Goal: Use online tool/utility: Use online tool/utility

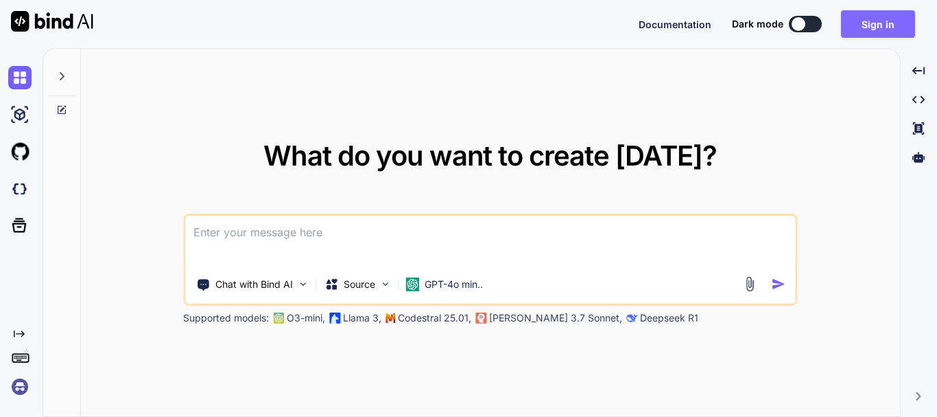
click at [875, 28] on button "Sign in" at bounding box center [878, 23] width 74 height 27
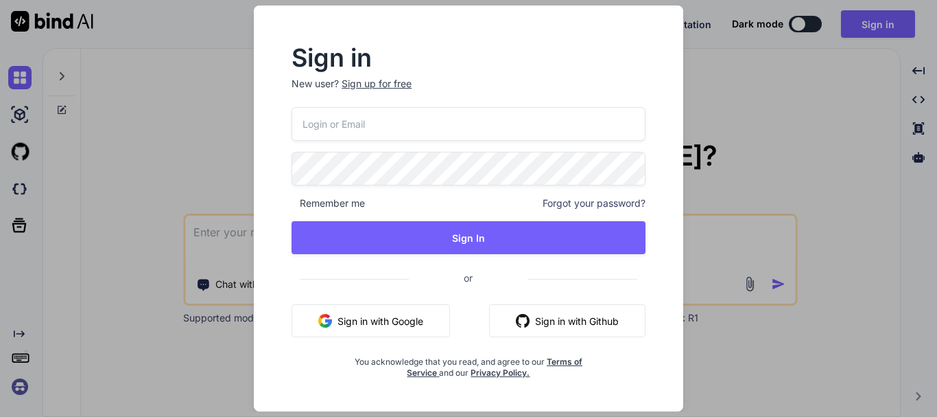
click at [372, 130] on input "email" at bounding box center [469, 124] width 354 height 34
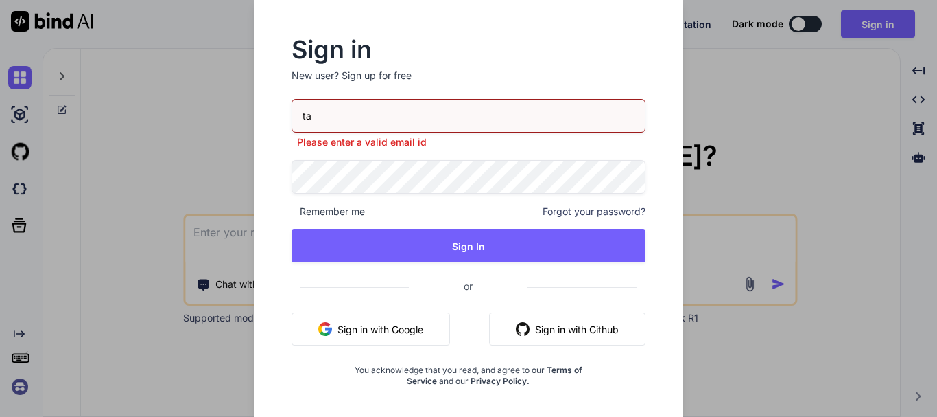
click at [364, 121] on input "ta" at bounding box center [469, 116] width 354 height 34
paste input "[EMAIL_ADDRESS][DOMAIN_NAME]"
type input "[EMAIL_ADDRESS][DOMAIN_NAME]"
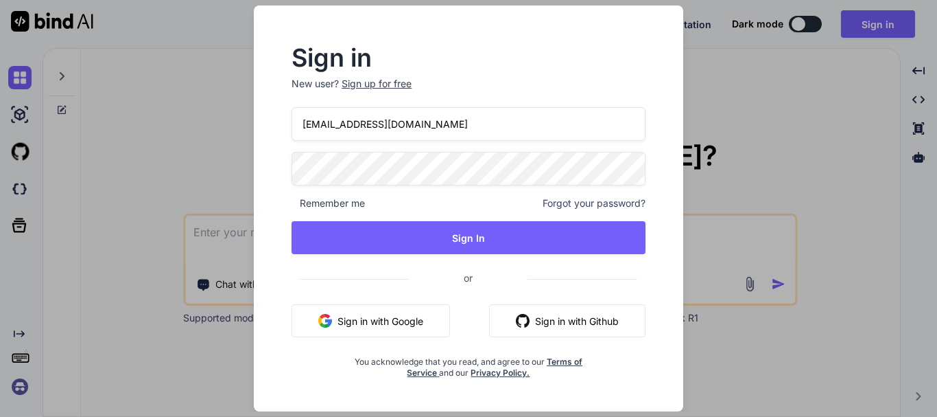
click at [325, 192] on div "[EMAIL_ADDRESS][DOMAIN_NAME] Remember me Forgot your password? Sign In or Sign …" at bounding box center [469, 242] width 354 height 271
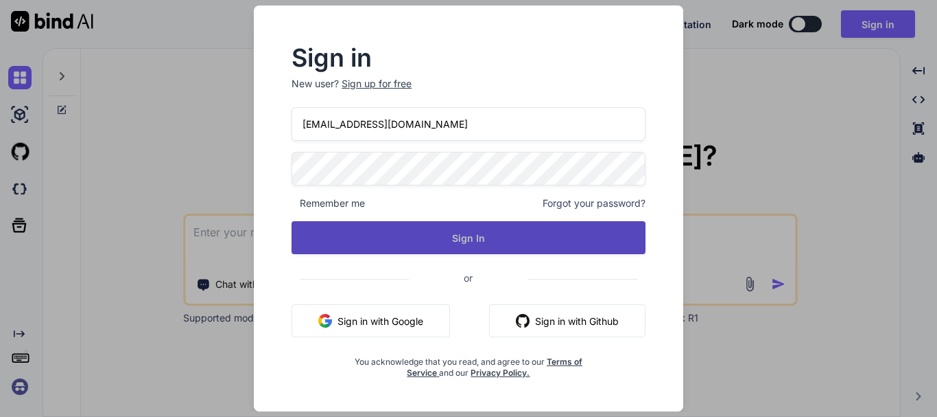
click at [432, 231] on button "Sign In" at bounding box center [469, 237] width 354 height 33
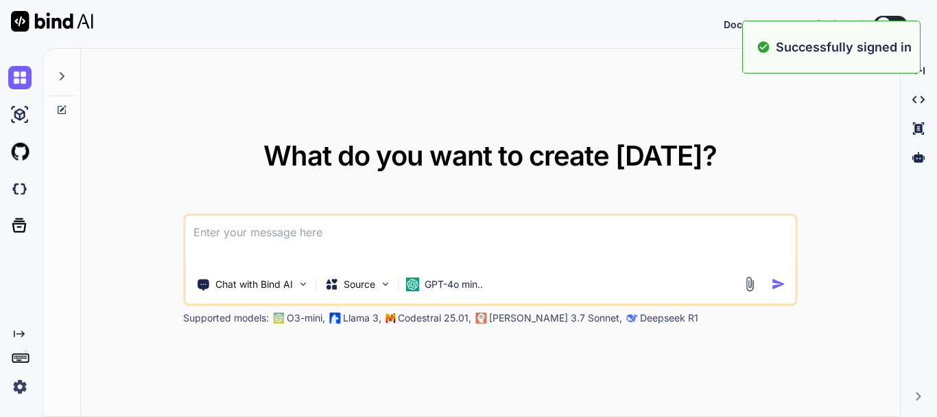
click at [312, 244] on textarea at bounding box center [490, 240] width 610 height 51
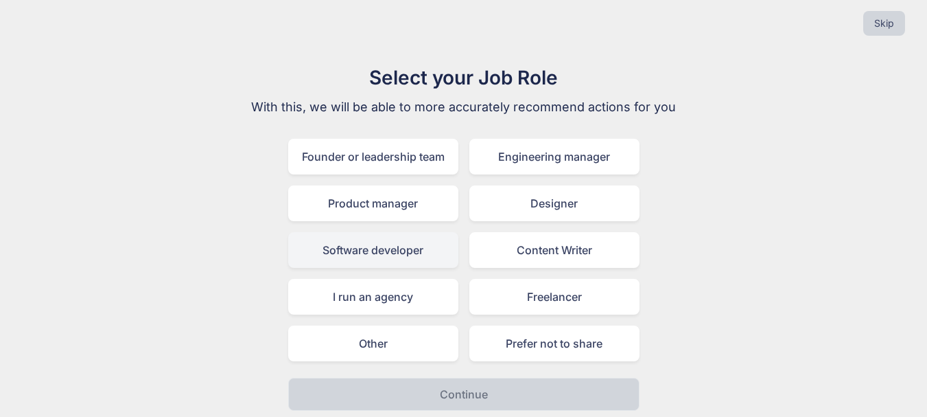
scroll to position [16, 0]
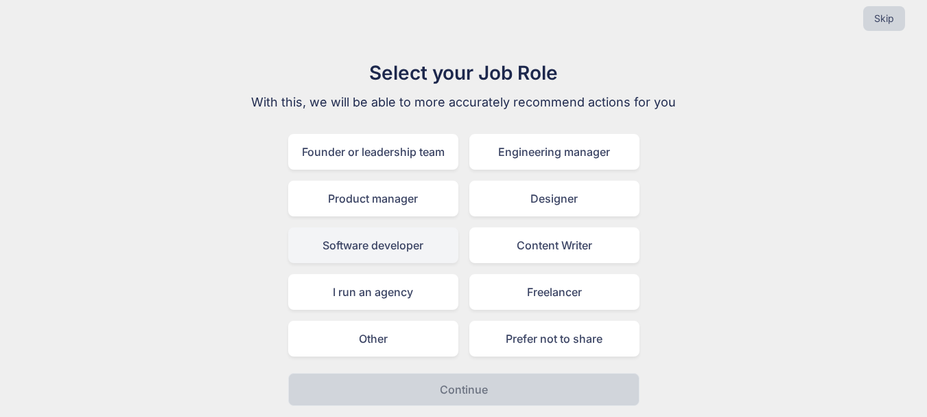
click at [387, 253] on div "Software developer" at bounding box center [373, 245] width 170 height 36
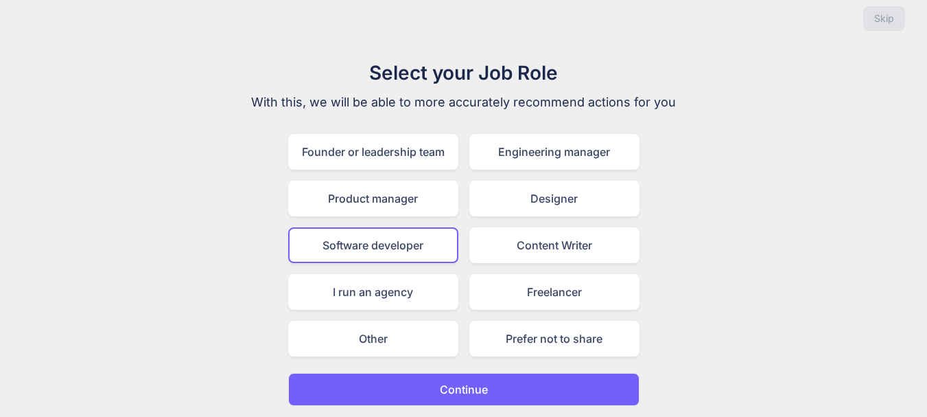
click at [497, 391] on button "Continue" at bounding box center [463, 389] width 351 height 33
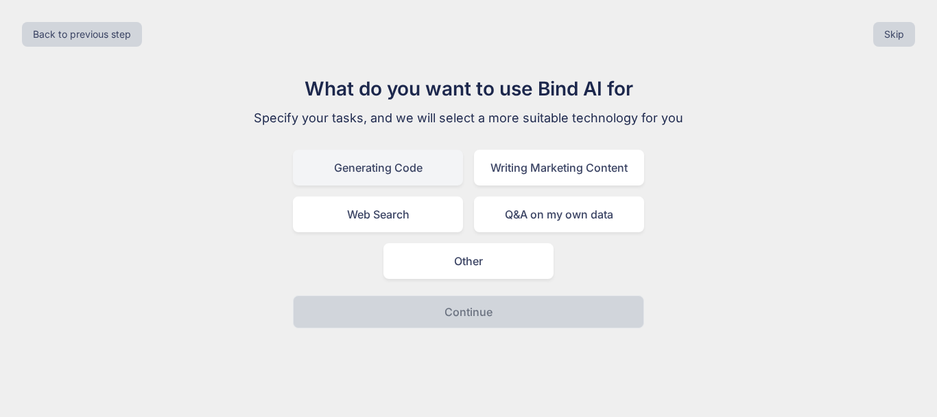
click at [408, 172] on div "Generating Code" at bounding box center [378, 168] width 170 height 36
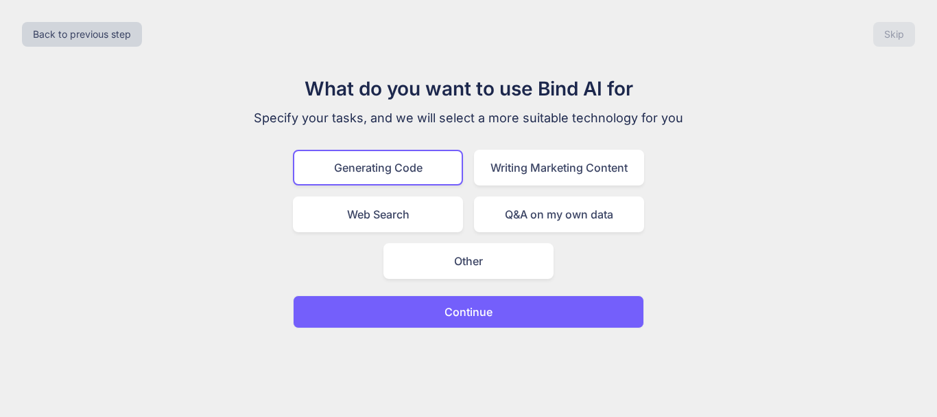
click at [480, 312] on p "Continue" at bounding box center [469, 311] width 48 height 16
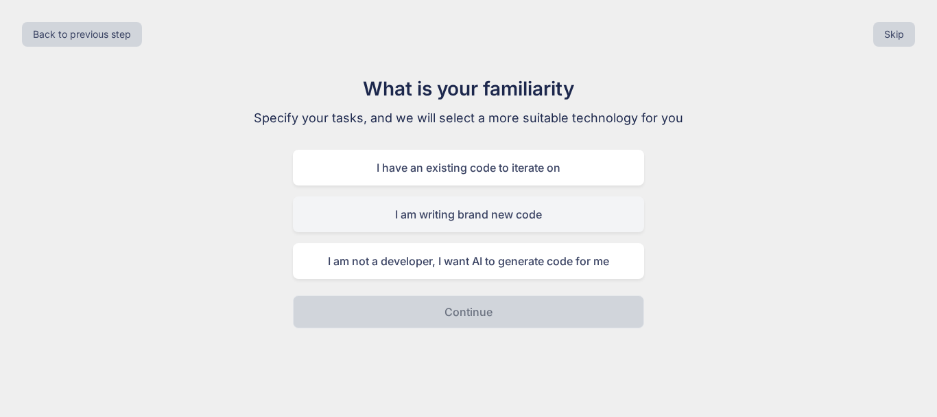
click at [491, 216] on div "I am writing brand new code" at bounding box center [468, 214] width 351 height 36
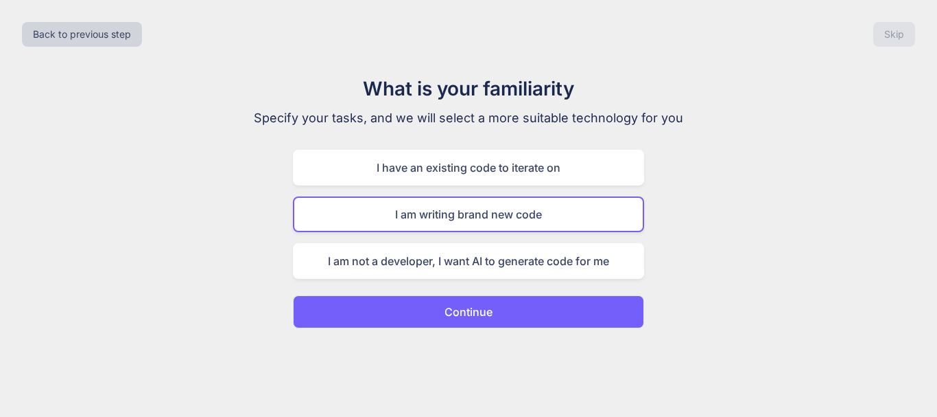
click at [489, 307] on p "Continue" at bounding box center [469, 311] width 48 height 16
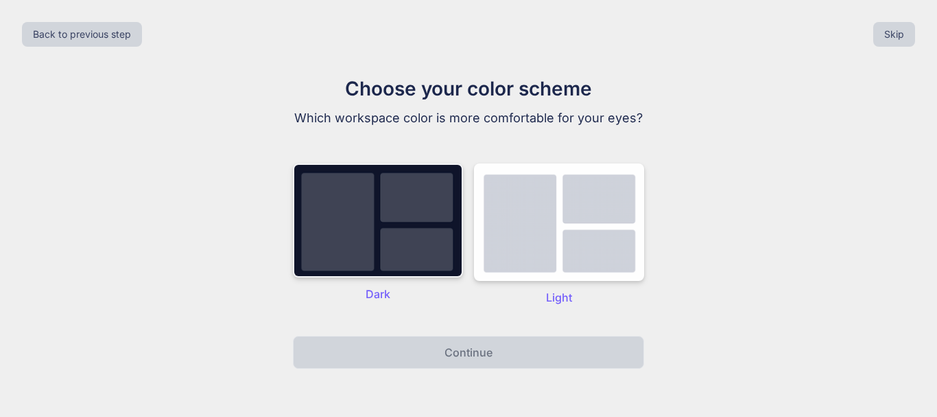
click at [421, 234] on img at bounding box center [378, 220] width 170 height 114
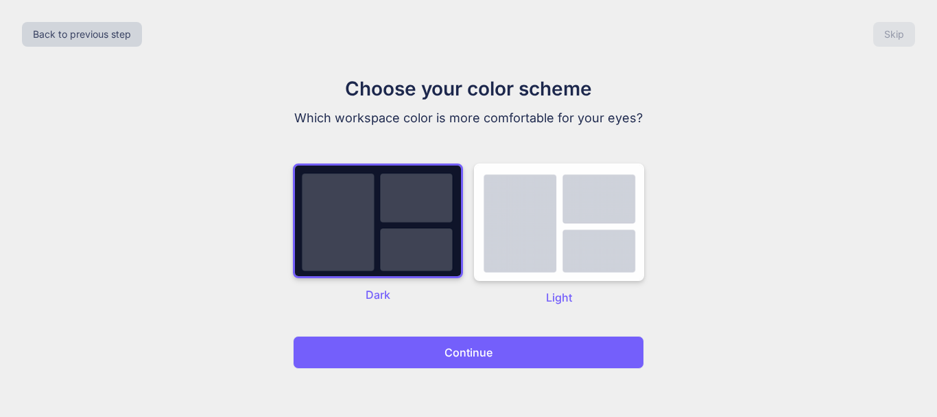
click at [479, 344] on p "Continue" at bounding box center [469, 352] width 48 height 16
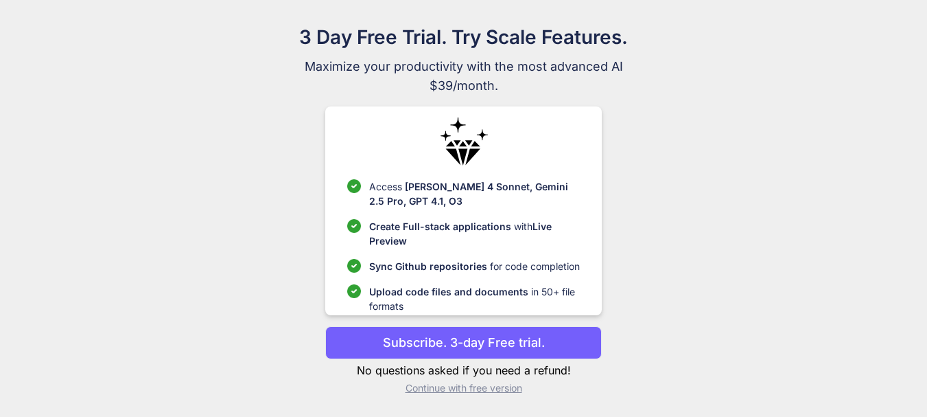
click at [458, 391] on p "Continue with free version" at bounding box center [463, 388] width 277 height 14
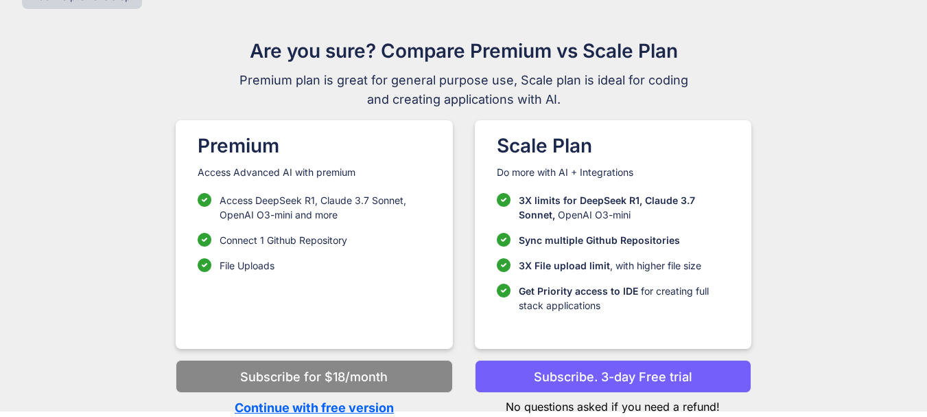
click at [358, 406] on p "Continue with free version" at bounding box center [314, 407] width 277 height 19
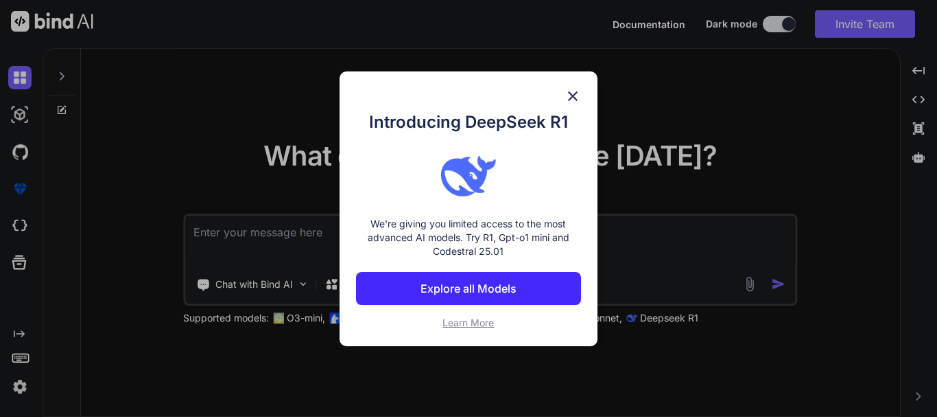
click at [579, 91] on img at bounding box center [573, 96] width 16 height 16
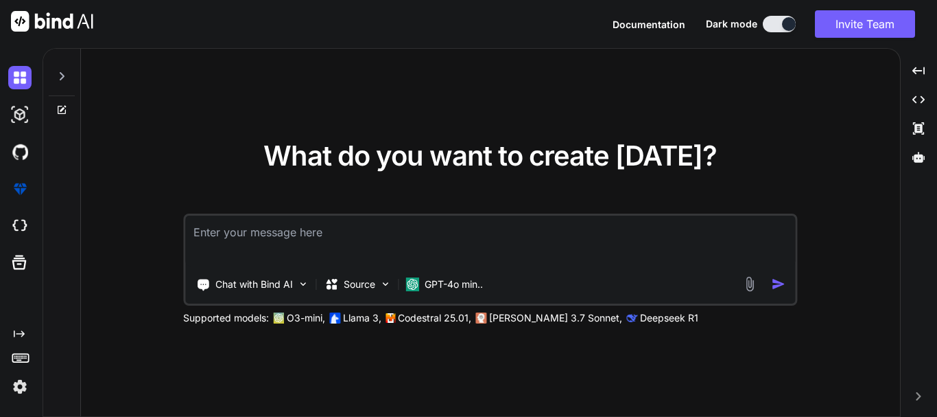
click at [20, 382] on img at bounding box center [19, 386] width 23 height 23
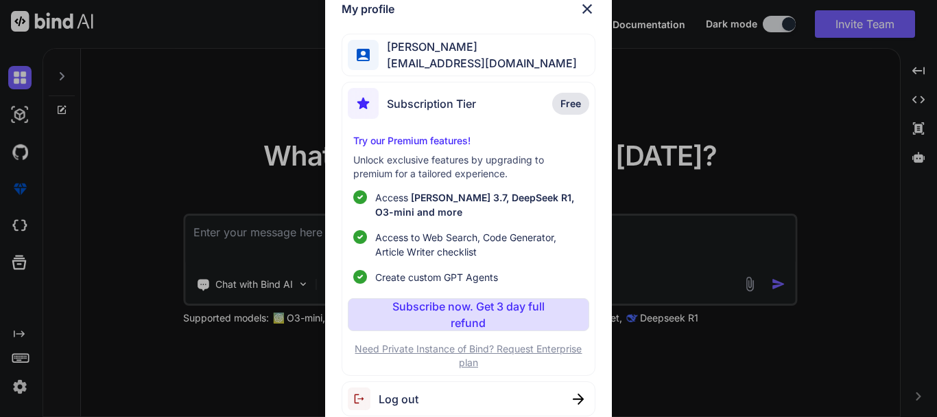
click at [590, 12] on img at bounding box center [587, 9] width 16 height 16
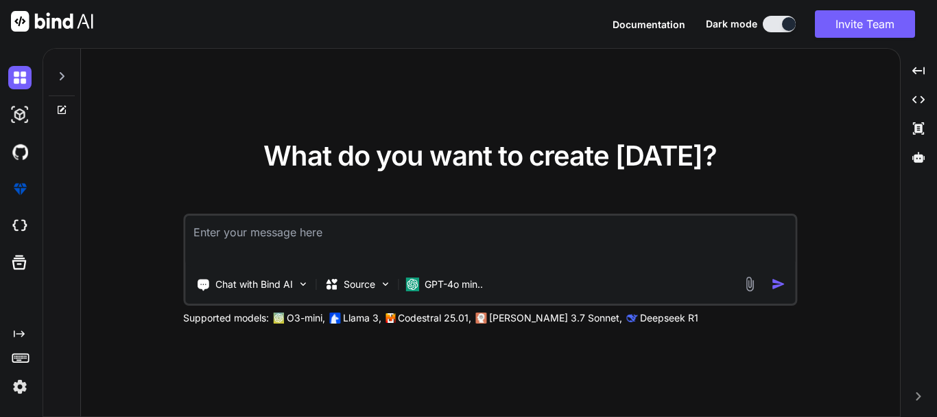
click at [300, 245] on textarea at bounding box center [490, 240] width 610 height 51
paste textarea "public function returnOrderSubmission(Request $request) { DB::beginTransaction(…"
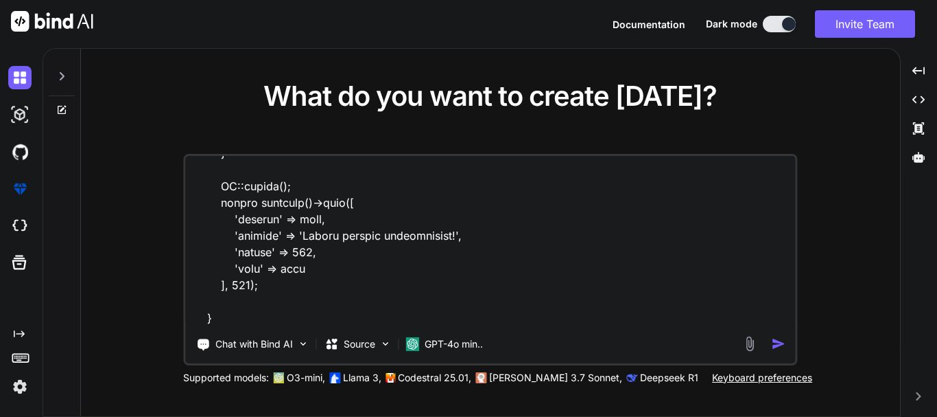
scroll to position [1040, 0]
click at [257, 321] on textarea at bounding box center [490, 241] width 610 height 170
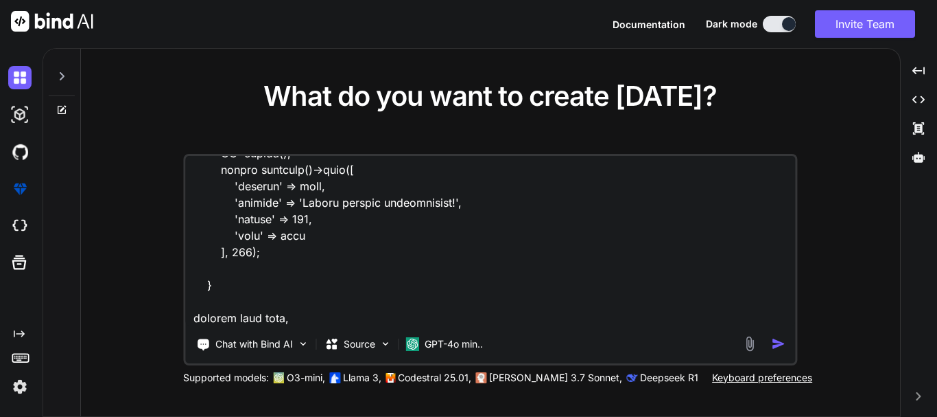
click at [345, 318] on textarea at bounding box center [490, 241] width 610 height 170
paste textarea "tissues clinic_location_id"
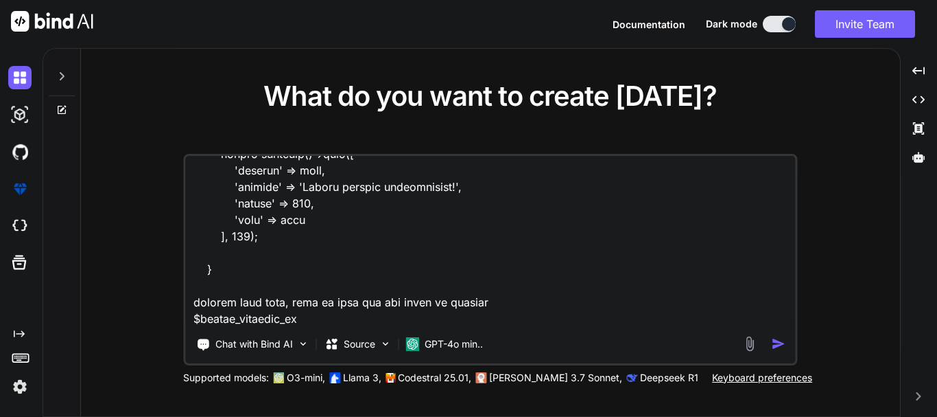
click at [433, 303] on textarea at bounding box center [490, 241] width 610 height 170
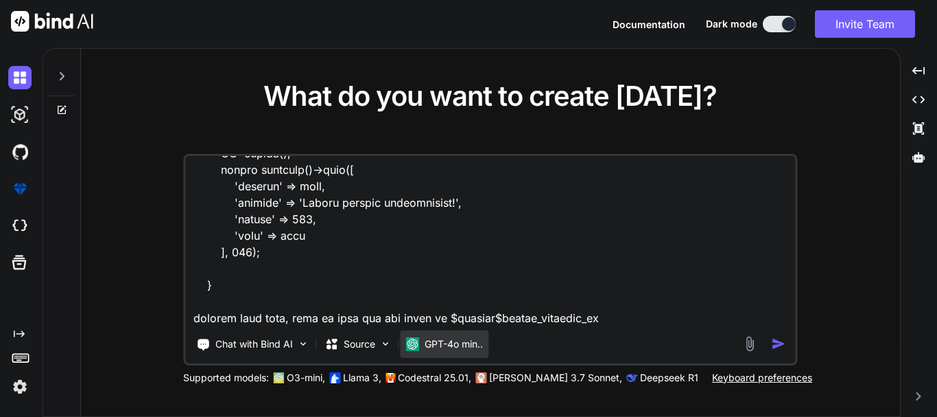
scroll to position [1040, 0]
click at [586, 325] on textarea at bounding box center [490, 241] width 610 height 170
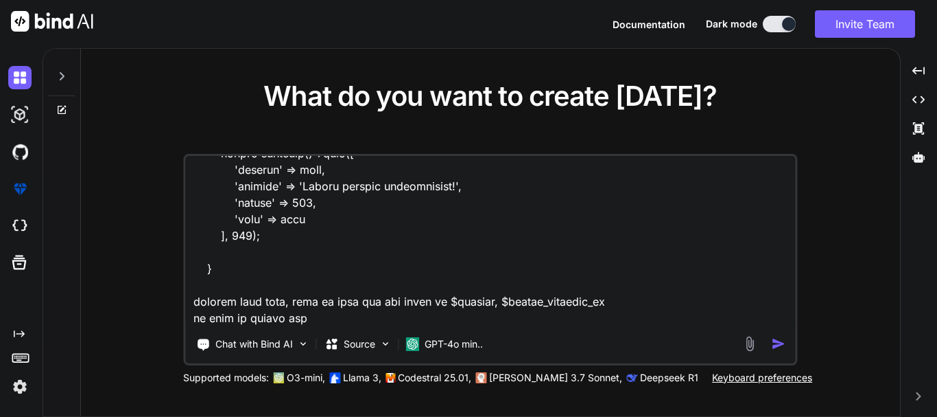
click at [338, 318] on textarea at bounding box center [490, 241] width 610 height 170
click at [362, 315] on textarea at bounding box center [490, 241] width 610 height 170
paste textarea "MainInventoryItem"
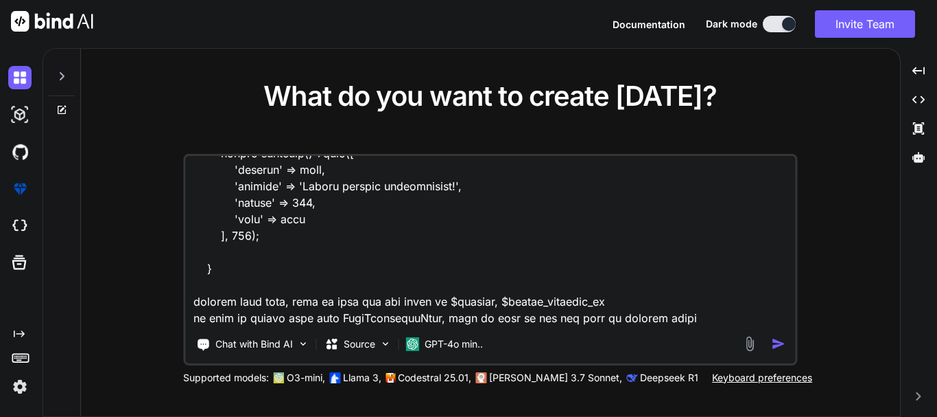
scroll to position [1090, 0]
click at [312, 323] on textarea at bounding box center [490, 241] width 610 height 170
paste textarea "{ "success": true, "message": "Data Found", "status": 200, "data": [ { "id": 2,…"
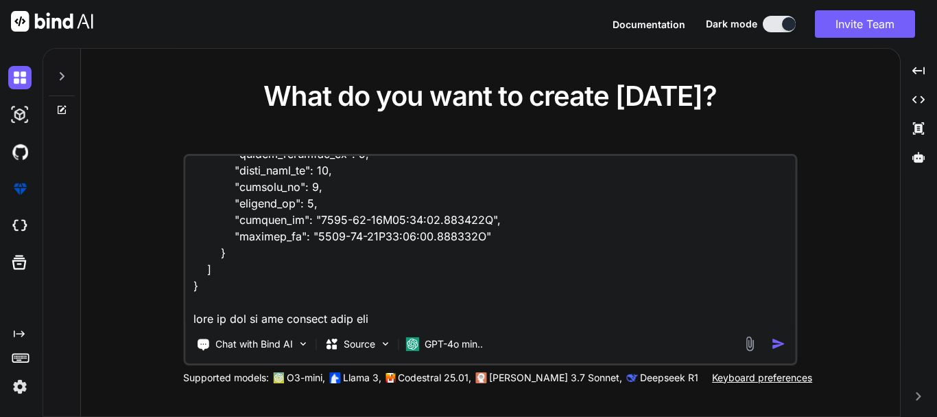
scroll to position [1732, 0]
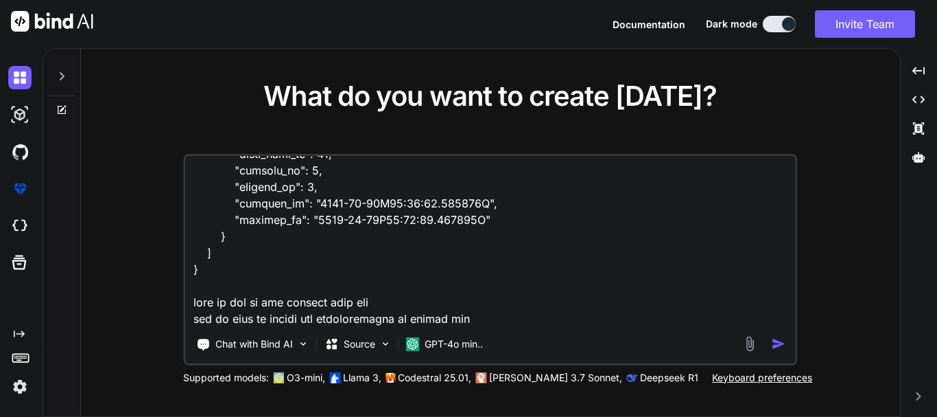
click at [485, 312] on textarea at bounding box center [490, 241] width 610 height 170
type textarea "public function returnOrderSubmission(Request $request) { DB::beginTransaction(…"
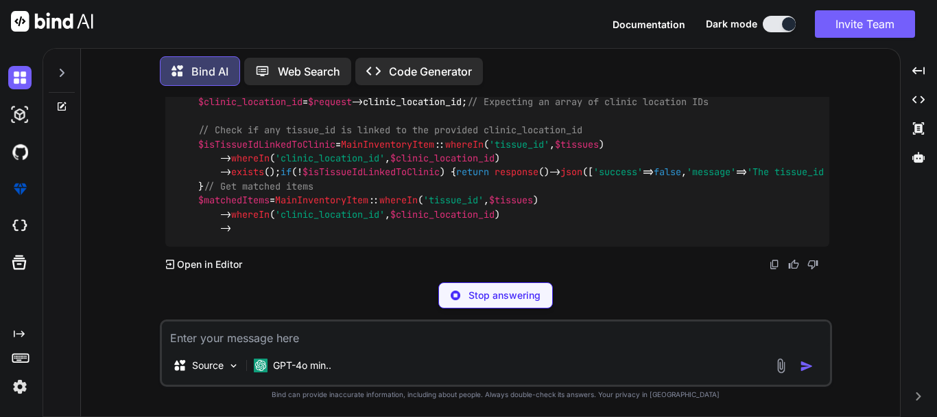
scroll to position [516, 0]
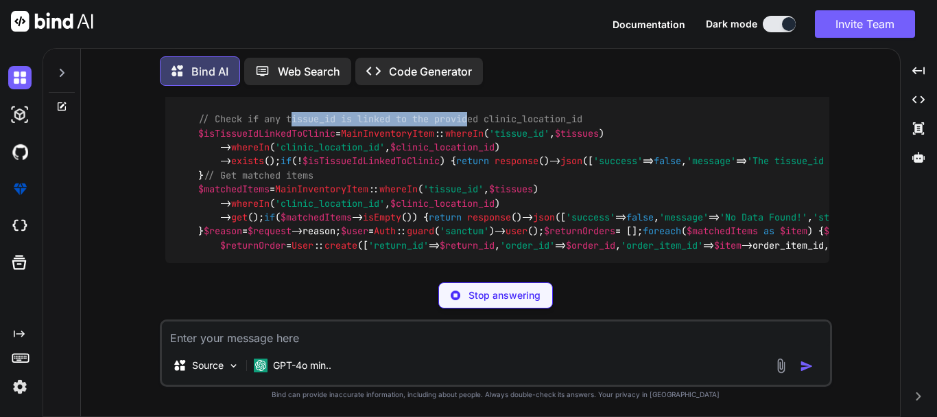
drag, startPoint x: 360, startPoint y: 136, endPoint x: 475, endPoint y: 134, distance: 114.6
click at [475, 126] on span "// Check if any tissue_id is linked to the provided clinic_location_id" at bounding box center [390, 119] width 384 height 12
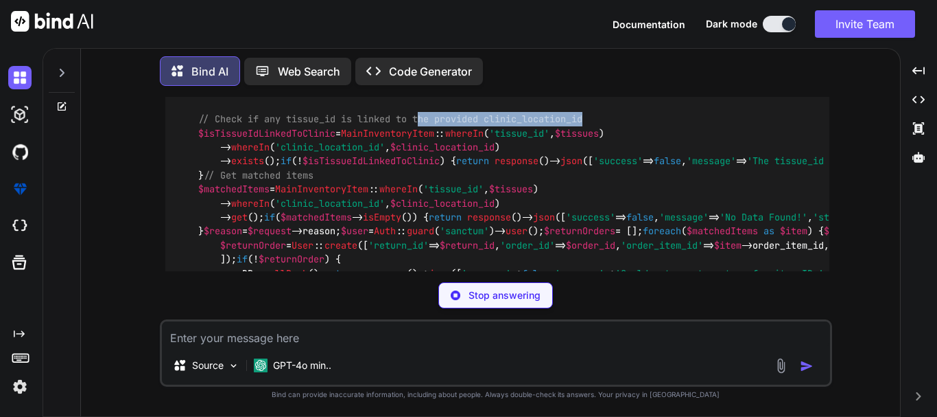
drag, startPoint x: 422, startPoint y: 135, endPoint x: 596, endPoint y: 130, distance: 173.7
click at [596, 130] on div "public function returnOrderSubmission ( Request $request ) { DB:: beginTransact…" at bounding box center [497, 175] width 664 height 260
click at [490, 174] on div "public function returnOrderSubmission ( Request $request ) { DB:: beginTransact…" at bounding box center [497, 189] width 664 height 288
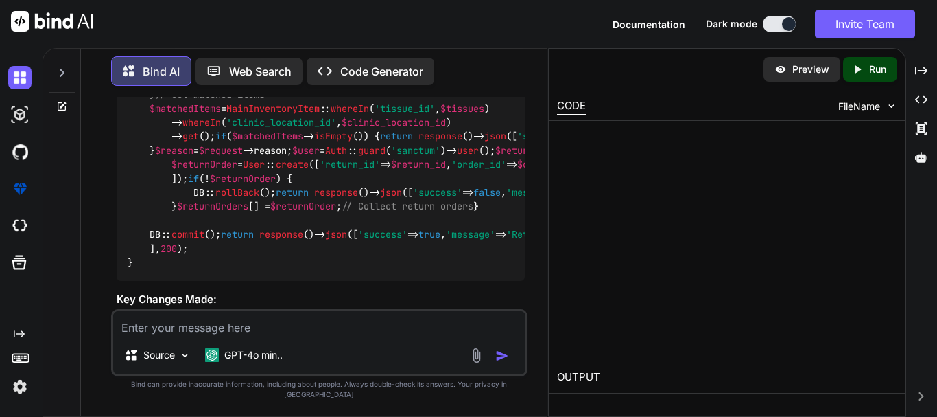
scroll to position [1091, 0]
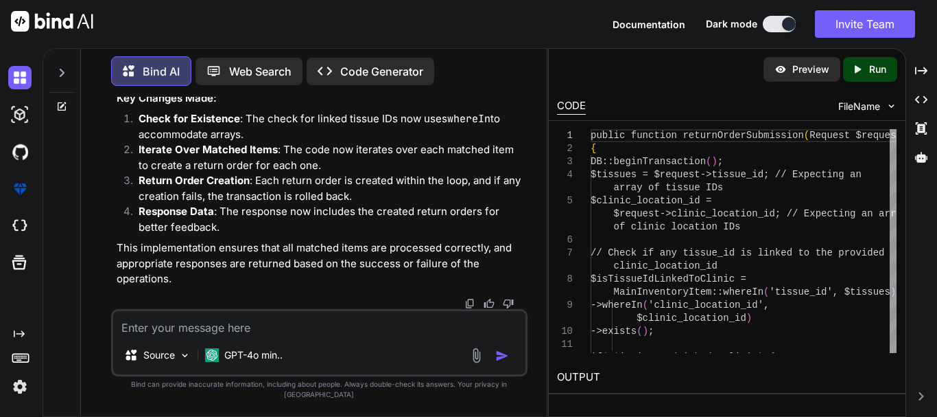
click at [548, 159] on div "Preview Created with Pixso. Run CODE FileName 1 2 3 4 5 6 7 8 9 10 11 12 public…" at bounding box center [727, 232] width 358 height 369
drag, startPoint x: 548, startPoint y: 160, endPoint x: 836, endPoint y: 161, distance: 288.2
click at [836, 161] on div "Bind AI Web Search Created with Pixso. Code Generator You Bind AI To correct an…" at bounding box center [490, 232] width 895 height 369
click at [546, 132] on div "Bind AI Web Search Created with Pixso. Code Generator You Bind AI To correct an…" at bounding box center [294, 230] width 503 height 371
click at [543, 142] on div "You Bind AI To correct and enhance your code for creating a return order based …" at bounding box center [319, 256] width 454 height 319
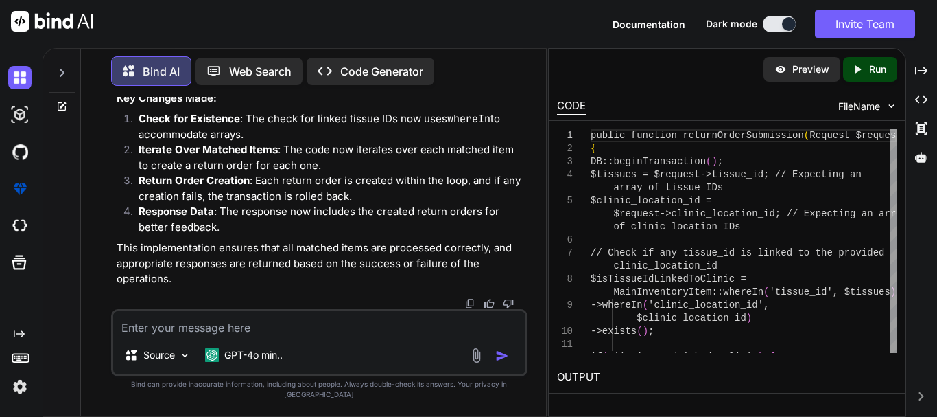
scroll to position [1160, 0]
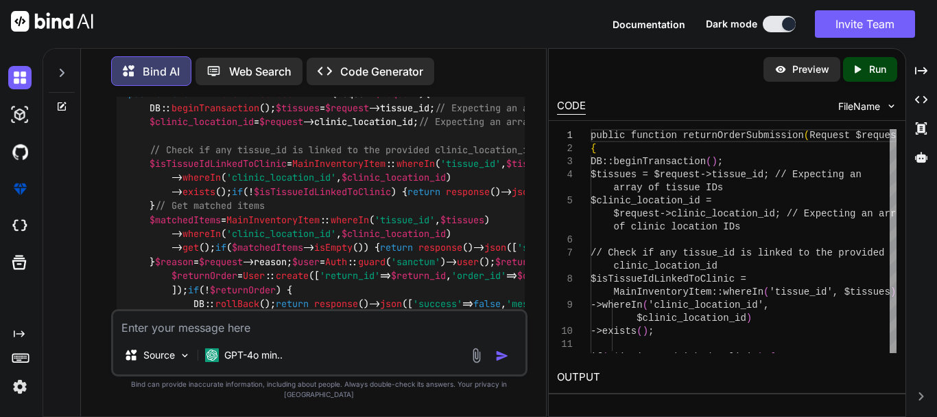
scroll to position [542, 0]
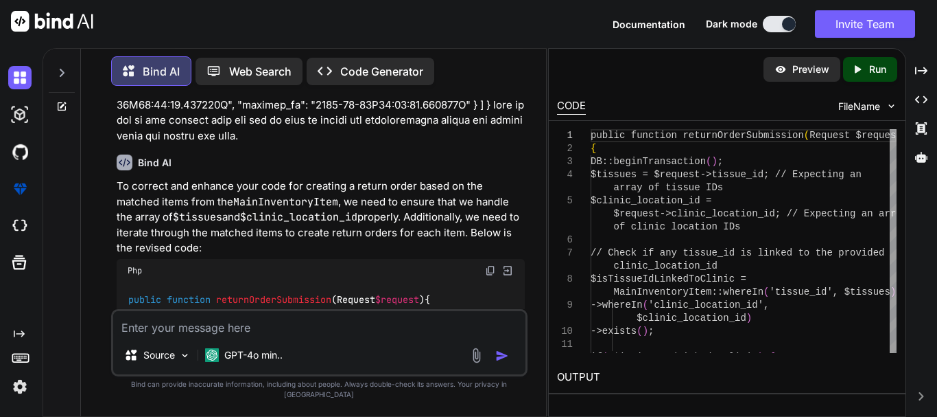
click at [490, 265] on img at bounding box center [490, 270] width 11 height 11
click at [296, 336] on textarea at bounding box center [319, 323] width 412 height 25
paste textarea "SQLSTATE[22007]: Invalid datetime format: 1366 Incorrect integer value: 'ORD596…"
type textarea "SQLSTATE[22007]: Invalid datetime format: 1366 Incorrect integer value: 'ORD596…"
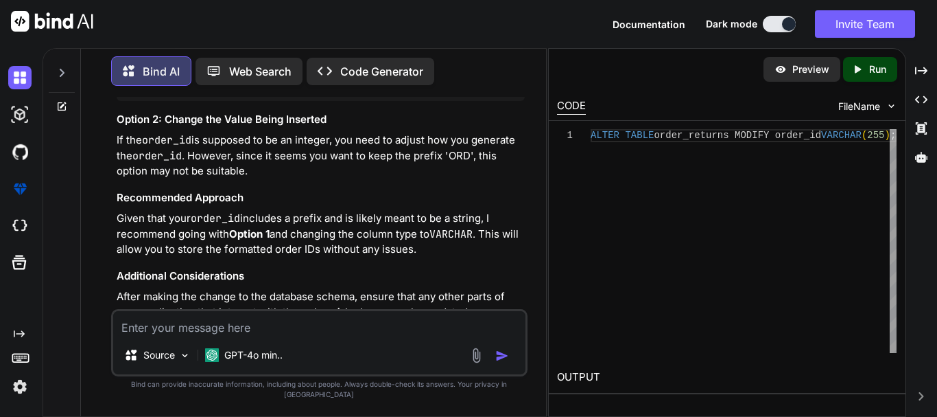
scroll to position [2048, 0]
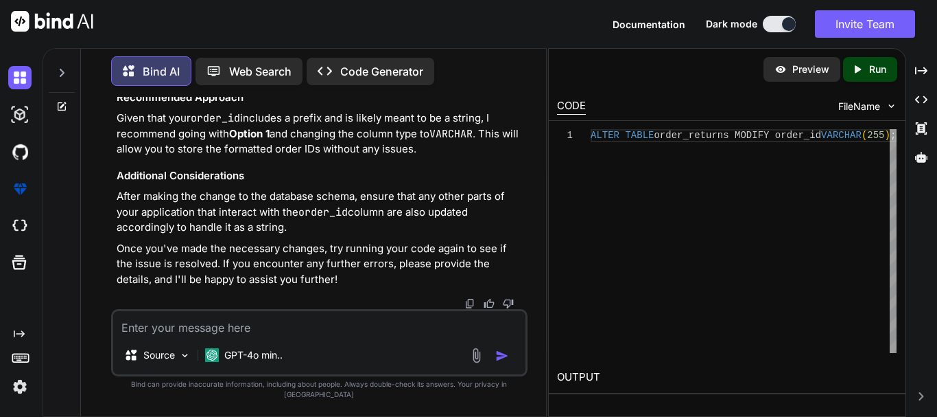
click at [803, 140] on div "ALTER TABLE order_returns MODIFY order_id VARCHAR ( 255 ) ;" at bounding box center [744, 241] width 306 height 224
click at [836, 137] on div "ALTER TABLE order_returns MODIFY order_id VARCHAR ( 255 ) ;" at bounding box center [744, 241] width 306 height 224
type textarea "ALTER TABLE order_returns MODIFY order_id VARCHAR(255);"
click at [720, 174] on div "ALTER TABLE order_returns MODIFY order_id VARCHAR ( 255 ) ;" at bounding box center [744, 241] width 306 height 224
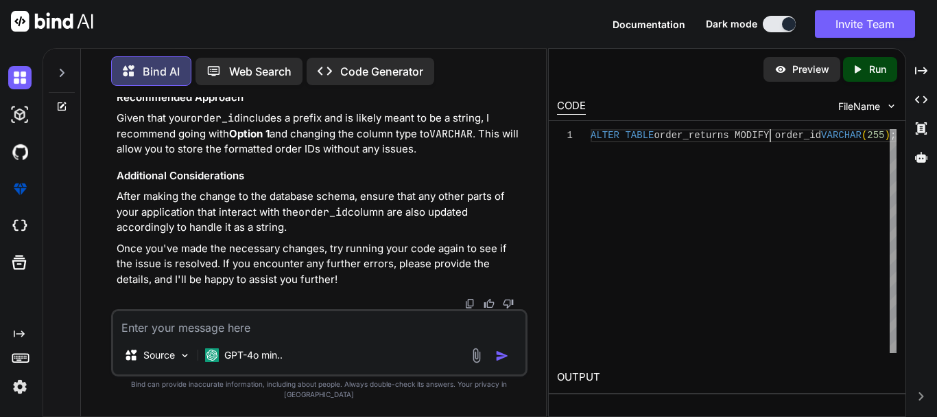
click at [772, 133] on div "ALTER TABLE order_returns MODIFY order_id VARCHAR ( 255 ) ;" at bounding box center [744, 241] width 306 height 224
click at [847, 135] on div "ALTER TABLE order_returns MODIFY order_id VARCHAR ( 255 ) ;" at bounding box center [744, 241] width 306 height 224
click at [325, 336] on textarea at bounding box center [319, 323] width 412 height 25
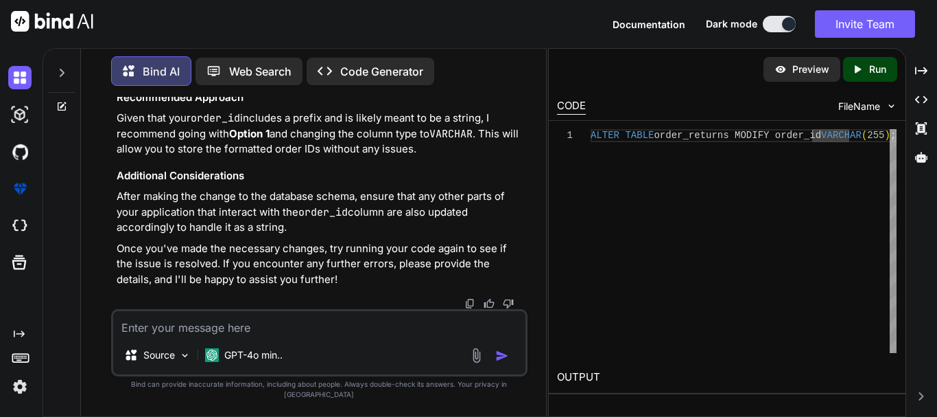
paste textarea "public function returnOrderSubmission(Request $request) { DB::beginTransaction(…"
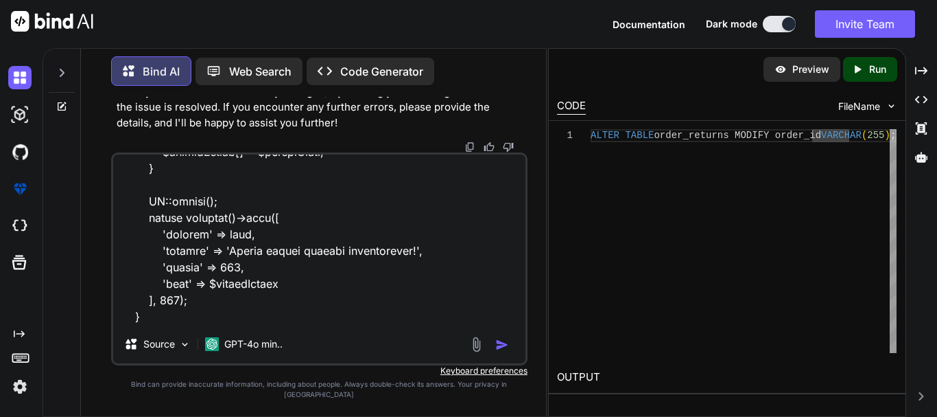
scroll to position [1139, 0]
click at [152, 325] on textarea at bounding box center [319, 239] width 412 height 170
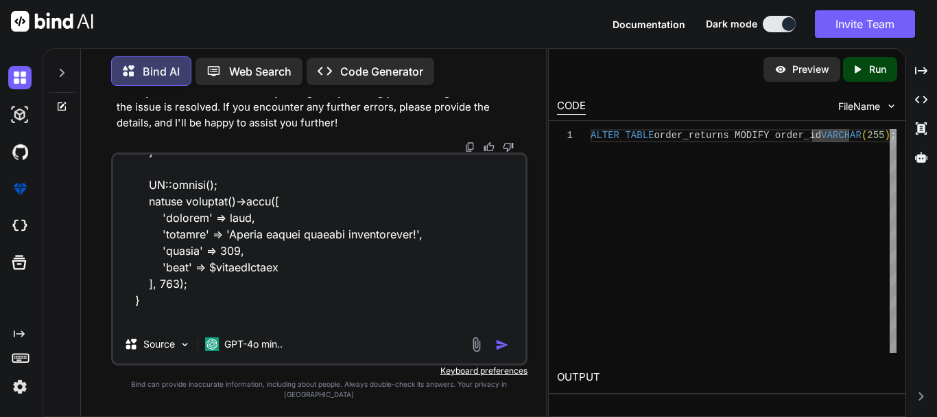
click at [221, 325] on textarea at bounding box center [319, 239] width 412 height 170
paste textarea "tissues"
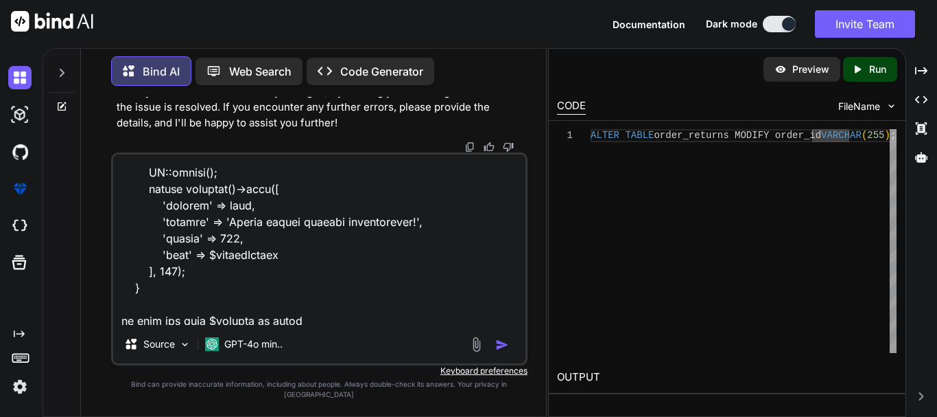
scroll to position [1156, 0]
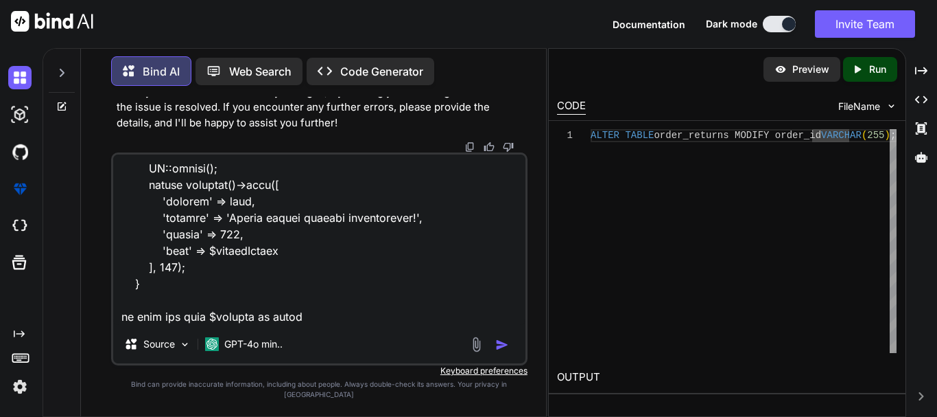
click at [261, 325] on textarea at bounding box center [319, 239] width 412 height 170
paste textarea "clinic_location_id"
type textarea "public function returnOrderSubmission(Request $request) { DB::beginTransaction(…"
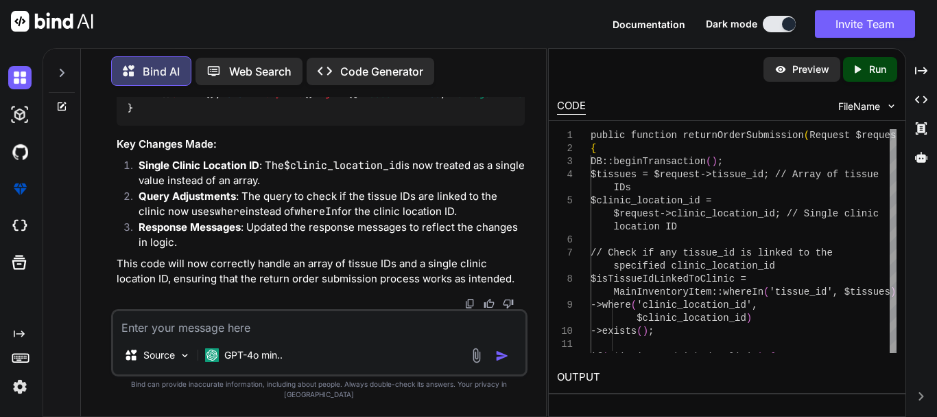
scroll to position [3249, 0]
